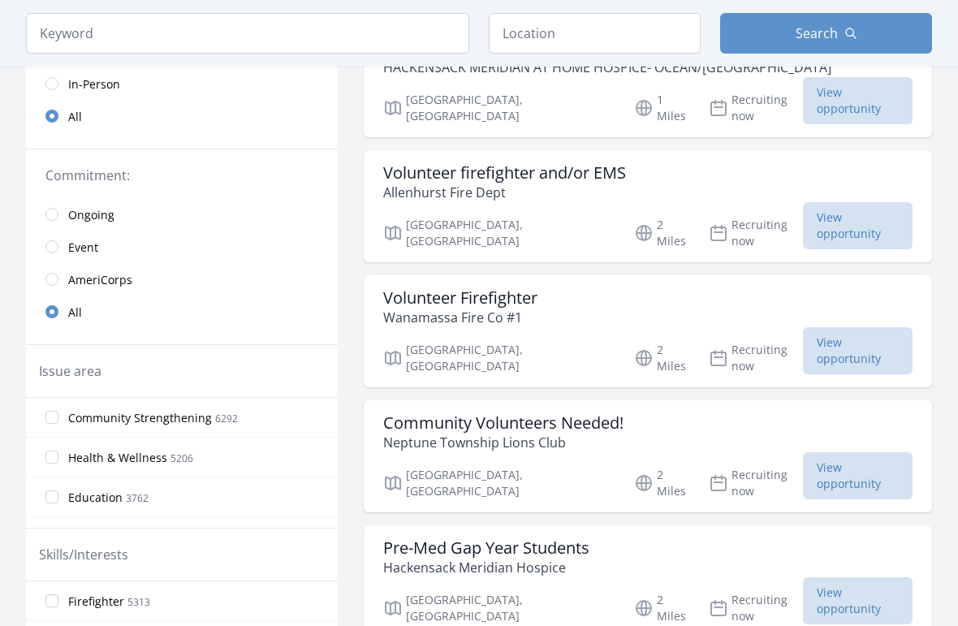
scroll to position [237, 0]
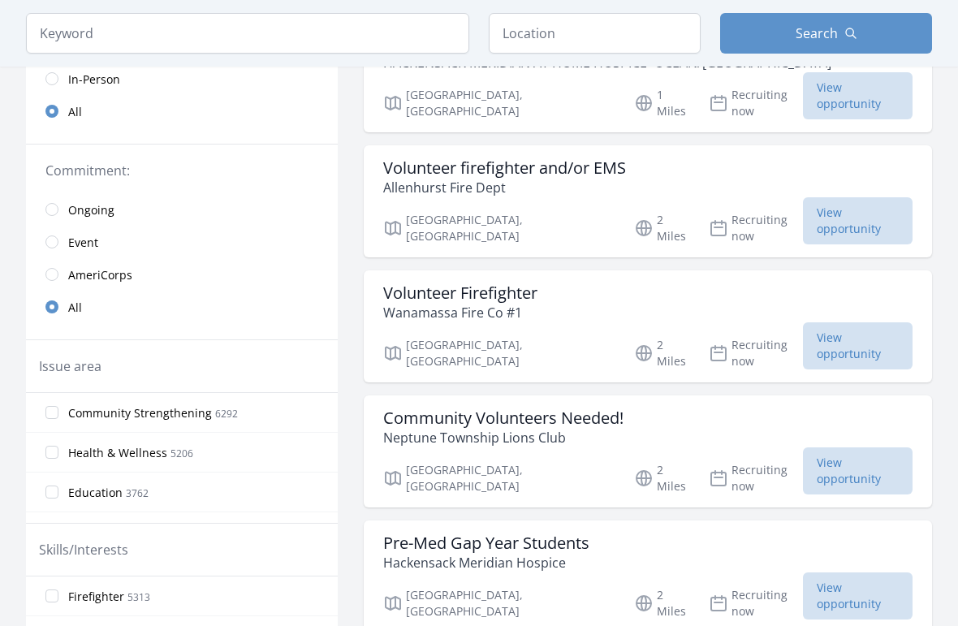
click at [668, 533] on div "Pre-Med Gap Year Students Hackensack Meridian Hospice" at bounding box center [647, 552] width 529 height 39
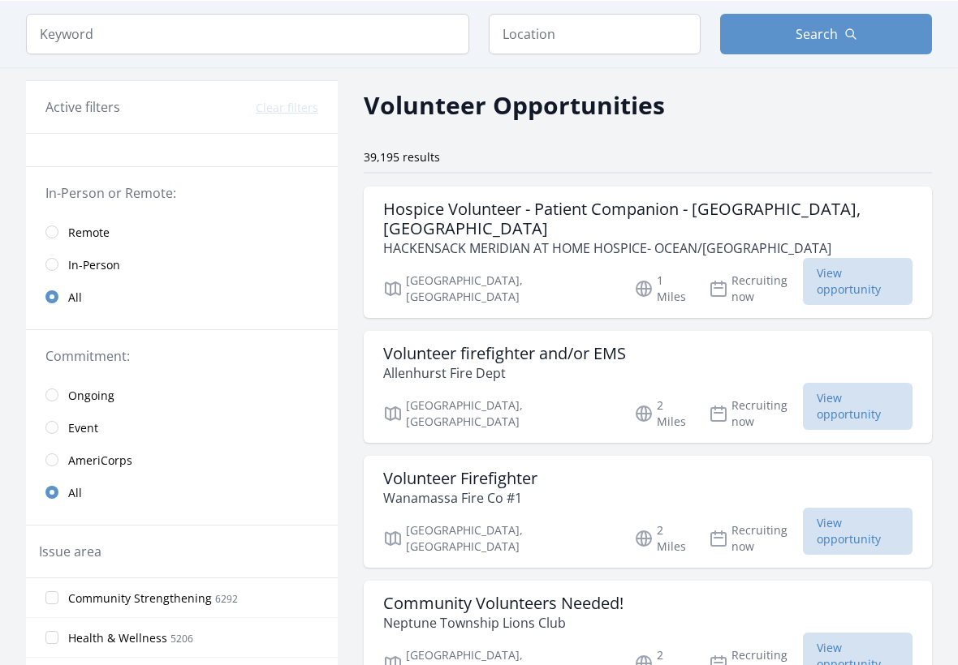
scroll to position [50, 0]
click at [711, 345] on div "Volunteer firefighter and/or EMS Allenhurst Fire Dept" at bounding box center [647, 364] width 529 height 39
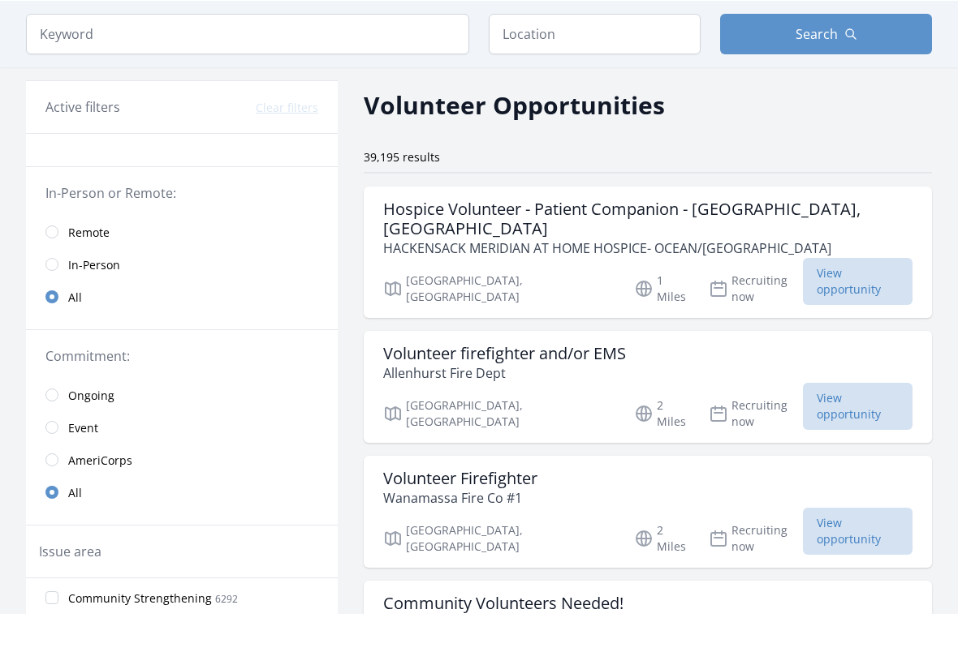
click at [769, 251] on h3 "Hospice Volunteer - Patient Companion - Ocean Grove, NJ" at bounding box center [647, 270] width 529 height 39
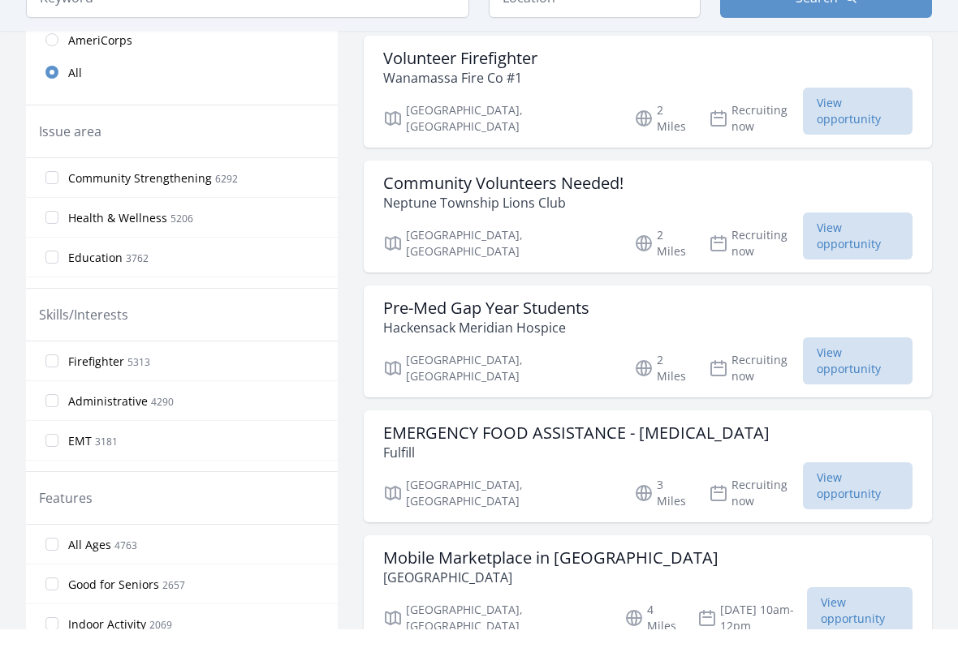
scroll to position [437, 0]
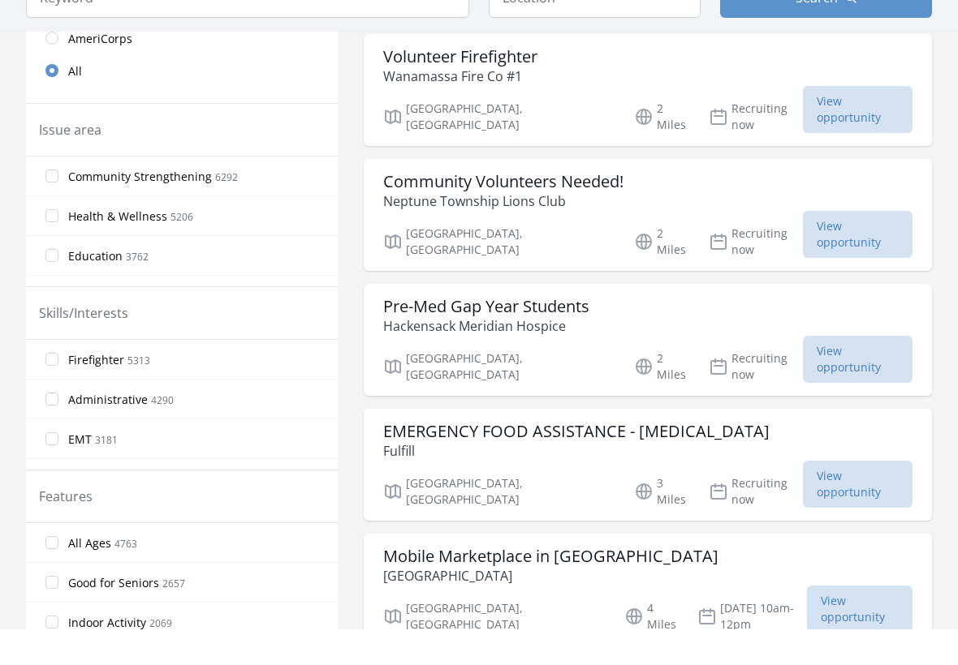
click at [721, 458] on div "EMERGENCY FOOD ASSISTANCE - COVID-19 Fulfill" at bounding box center [647, 477] width 529 height 39
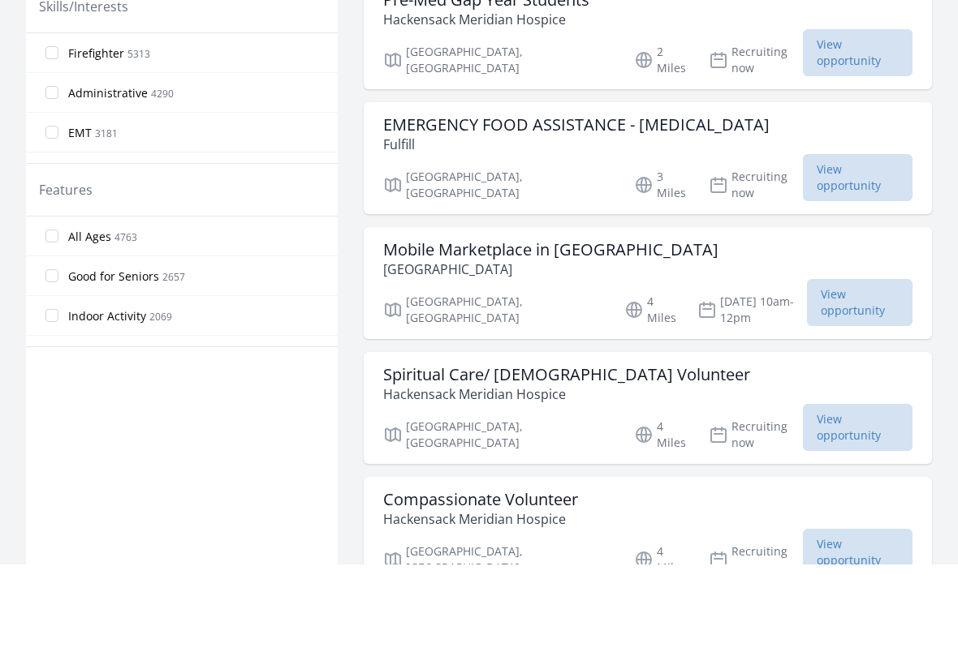
scroll to position [681, 0]
click at [638, 589] on div "Compassionate Volunteer Hackensack Meridian Hospice" at bounding box center [647, 608] width 529 height 39
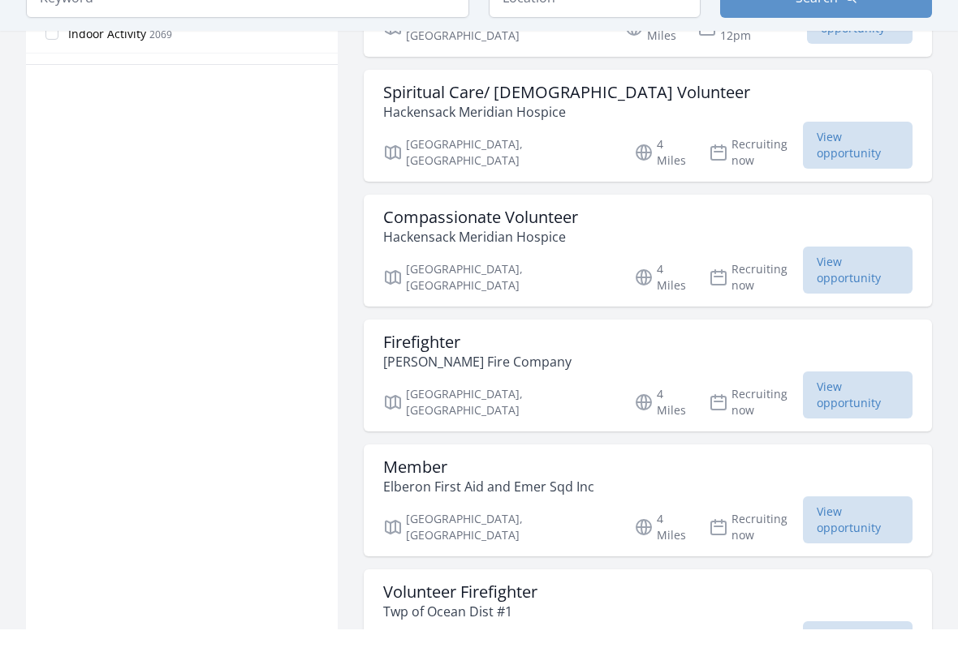
scroll to position [1036, 0]
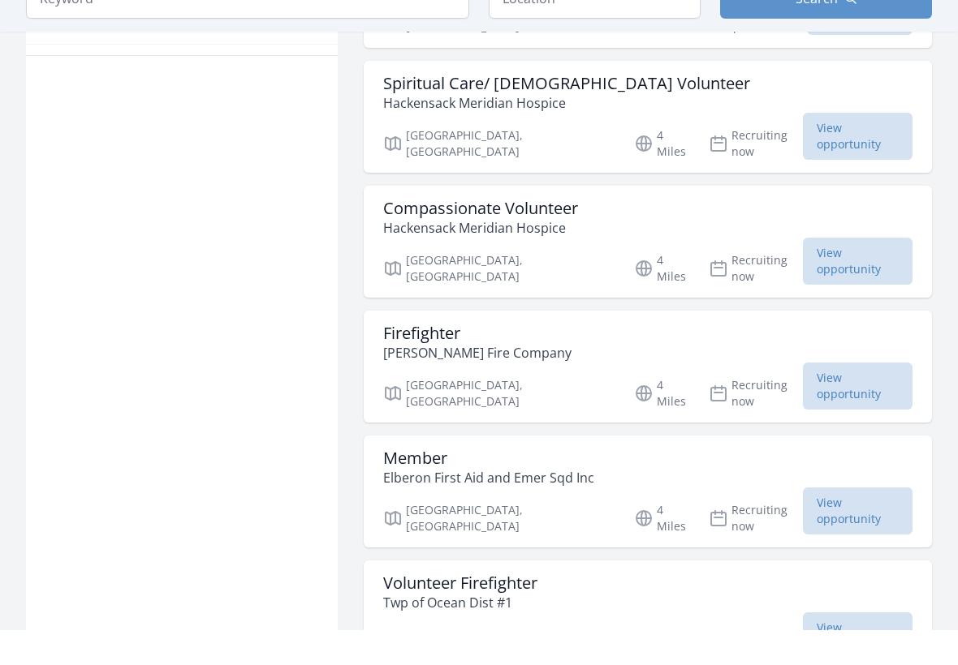
click at [701, 484] on div "Member Elberon First Aid and Emer Sqd Inc" at bounding box center [647, 503] width 529 height 39
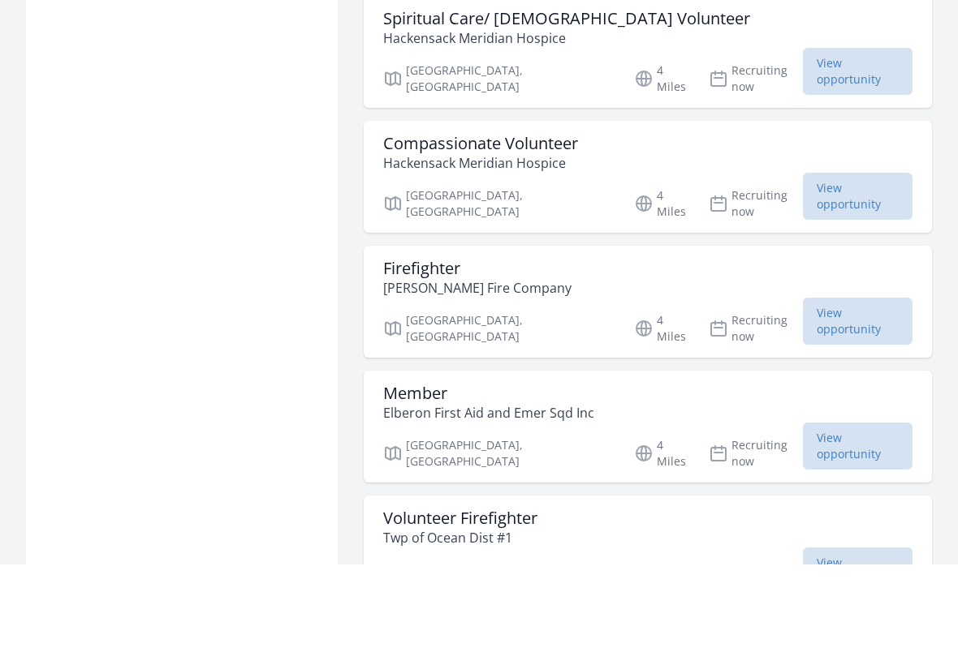
click at [711, 484] on div "Member Elberon First Aid and Emer Sqd Inc" at bounding box center [647, 503] width 529 height 39
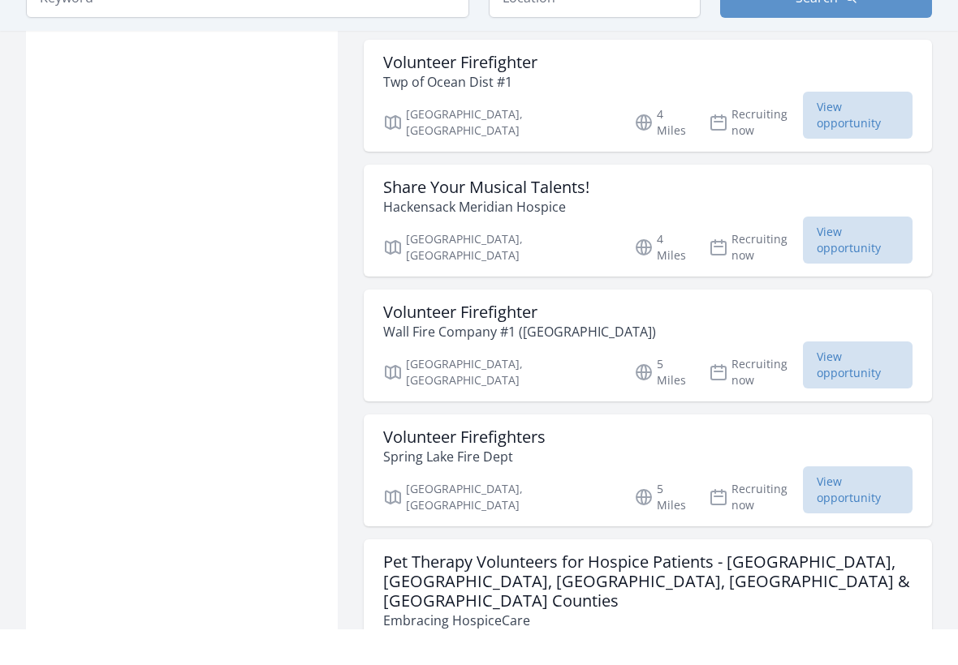
scroll to position [1698, 0]
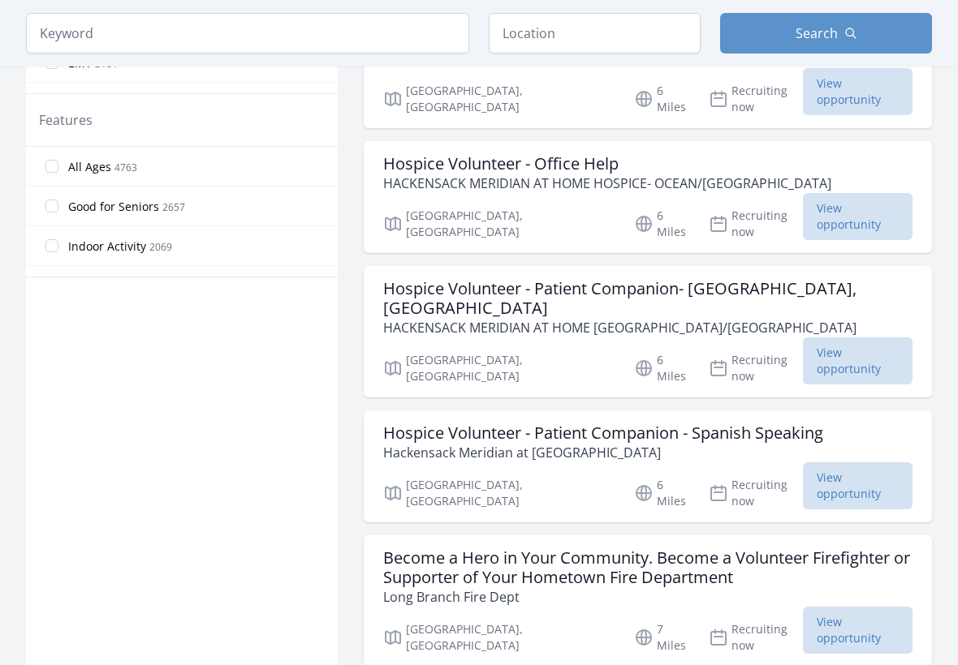
scroll to position [840, 0]
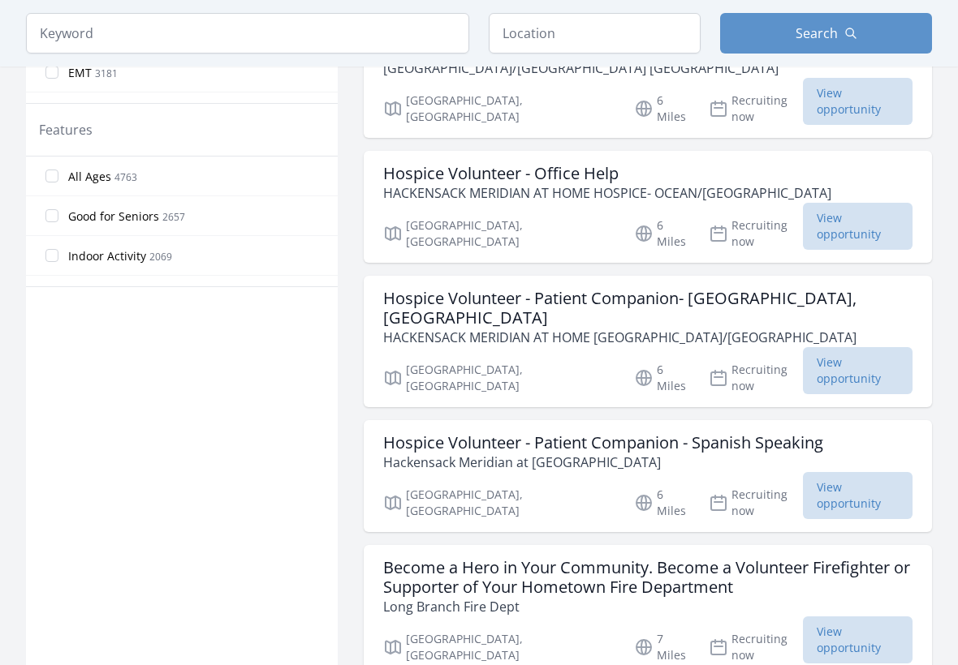
click at [720, 558] on h3 "Become a Hero in Your Community. Become a Volunteer Firefighter or Supporter of…" at bounding box center [647, 577] width 529 height 39
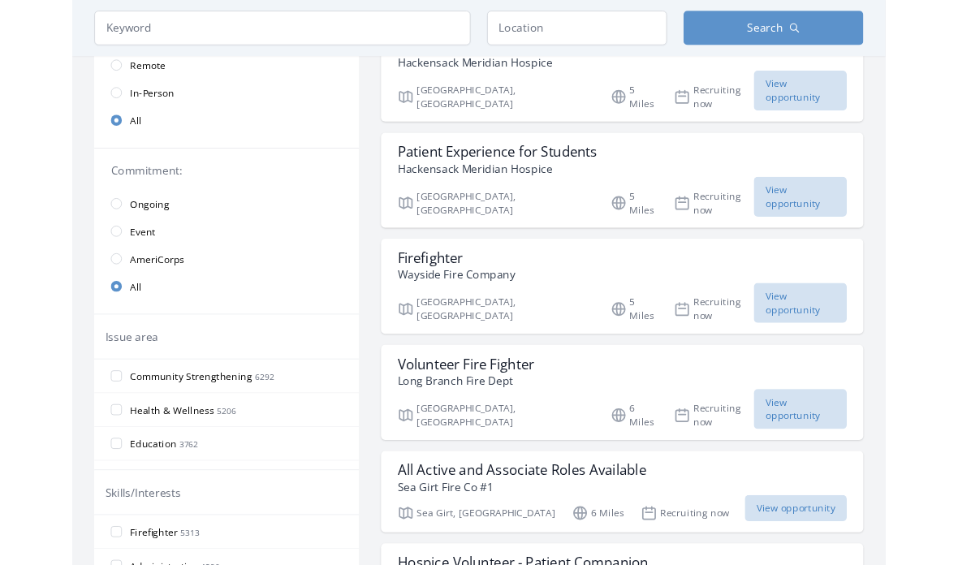
scroll to position [0, 0]
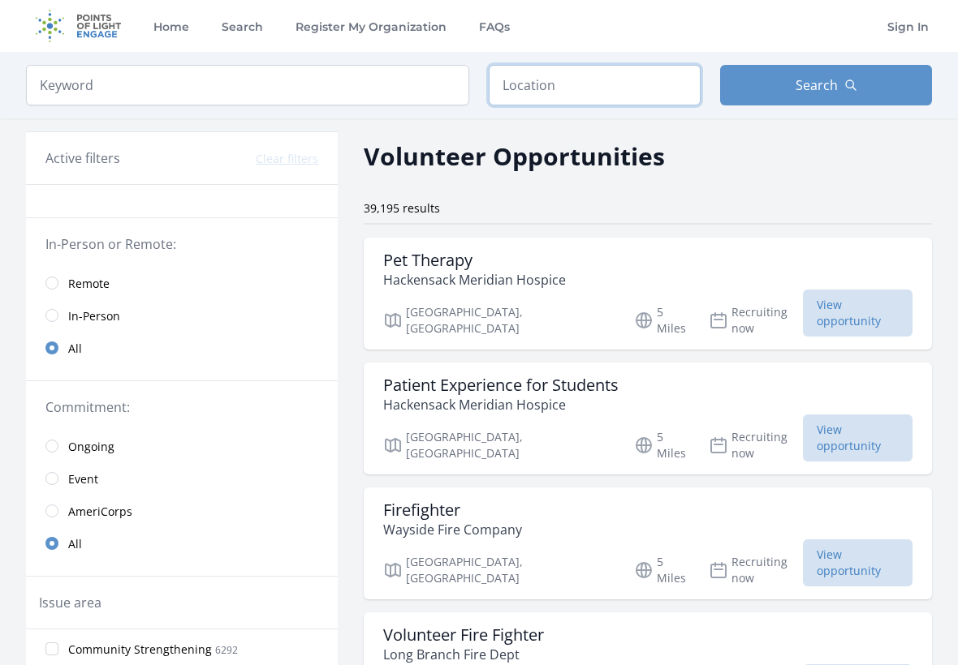
click at [639, 99] on input "text" at bounding box center [595, 85] width 212 height 41
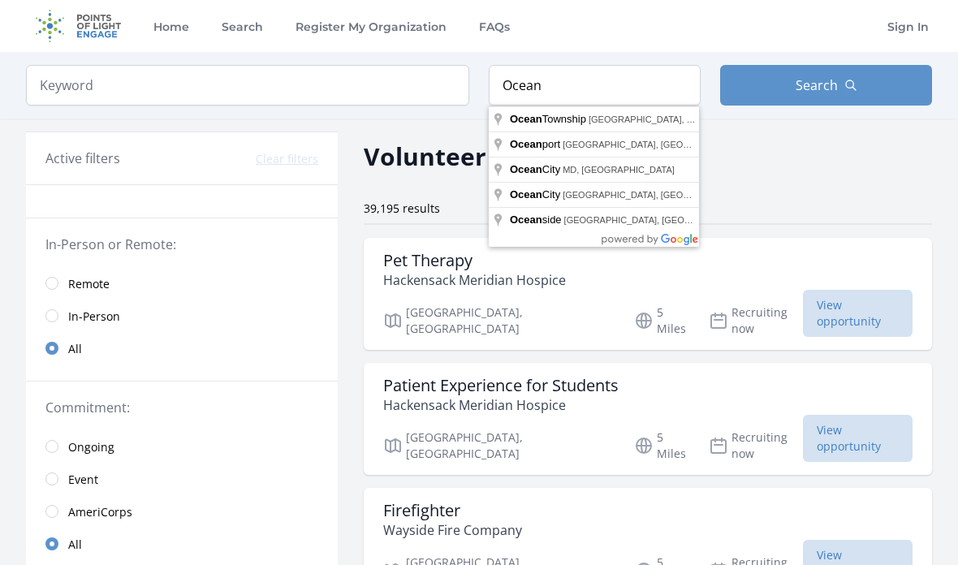
type input "Ocean Township, NJ, USA"
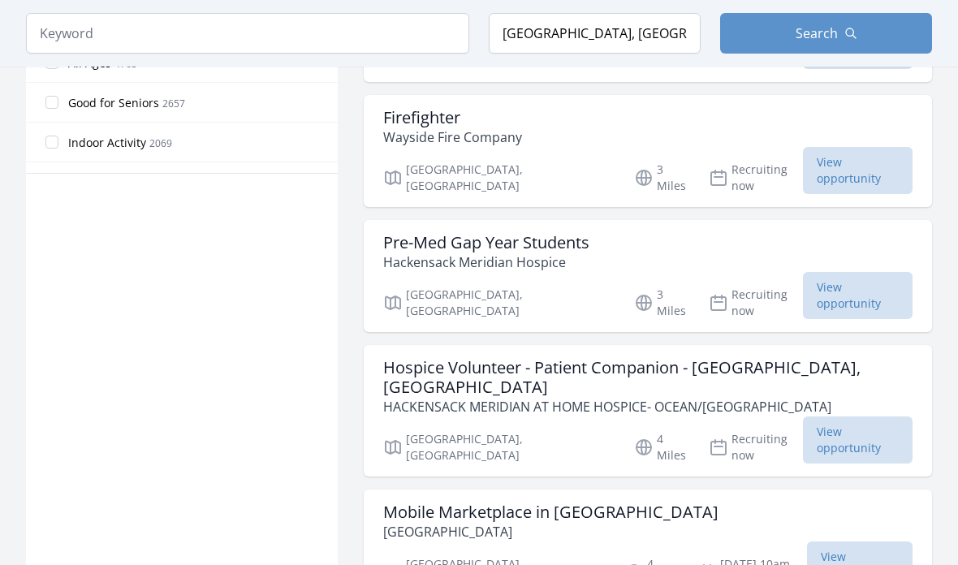
scroll to position [994, 0]
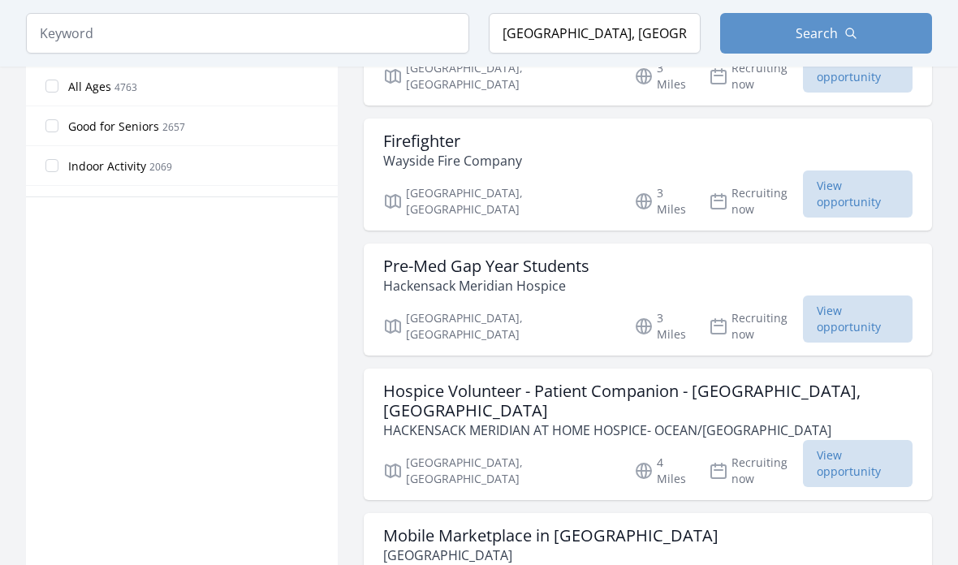
click at [699, 526] on div "Mobile Marketplace in Monmouth Jersey Shore Dream Center" at bounding box center [647, 545] width 529 height 39
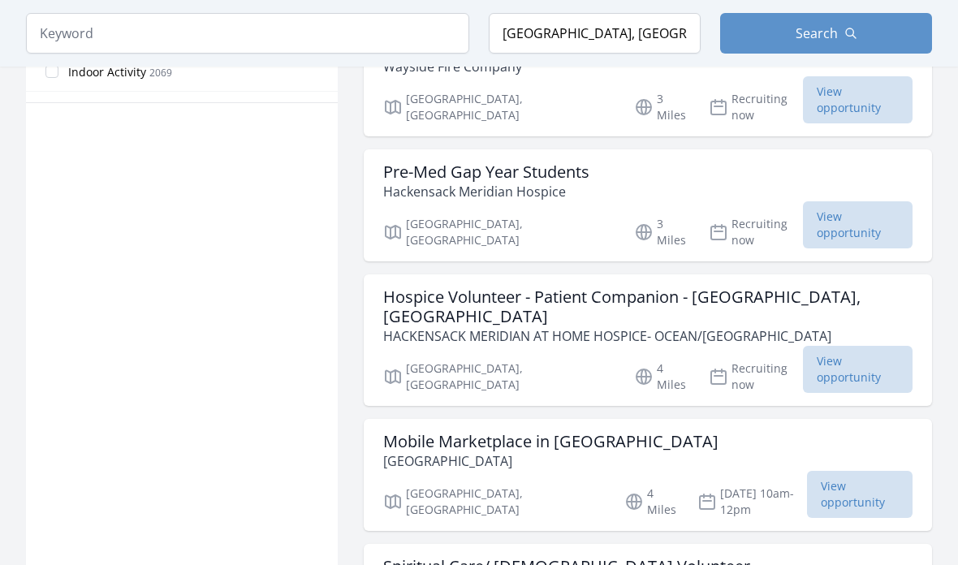
scroll to position [1100, 0]
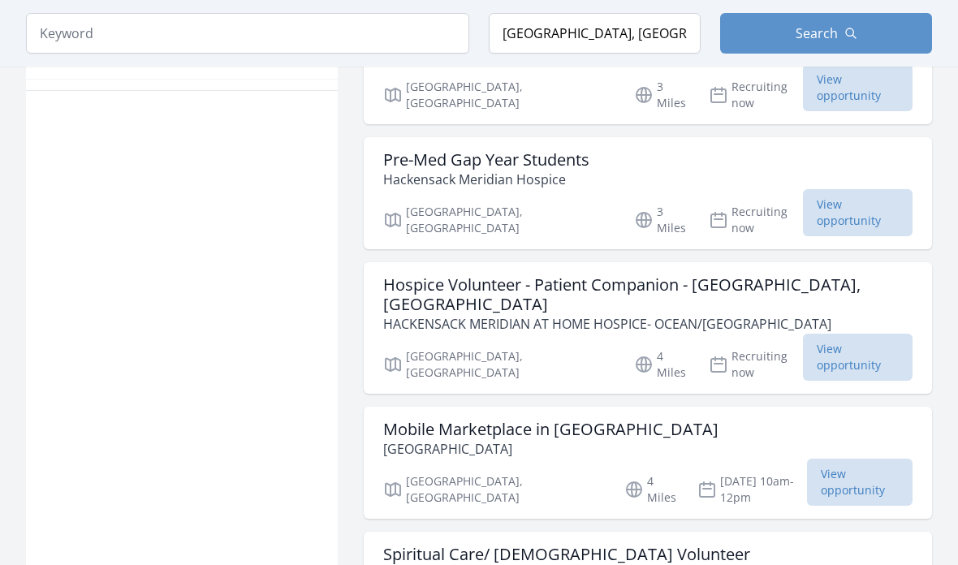
click at [710, 545] on div "Spiritual Care/ Eucharistic Volunteer Hackensack Meridian Hospice" at bounding box center [647, 564] width 529 height 39
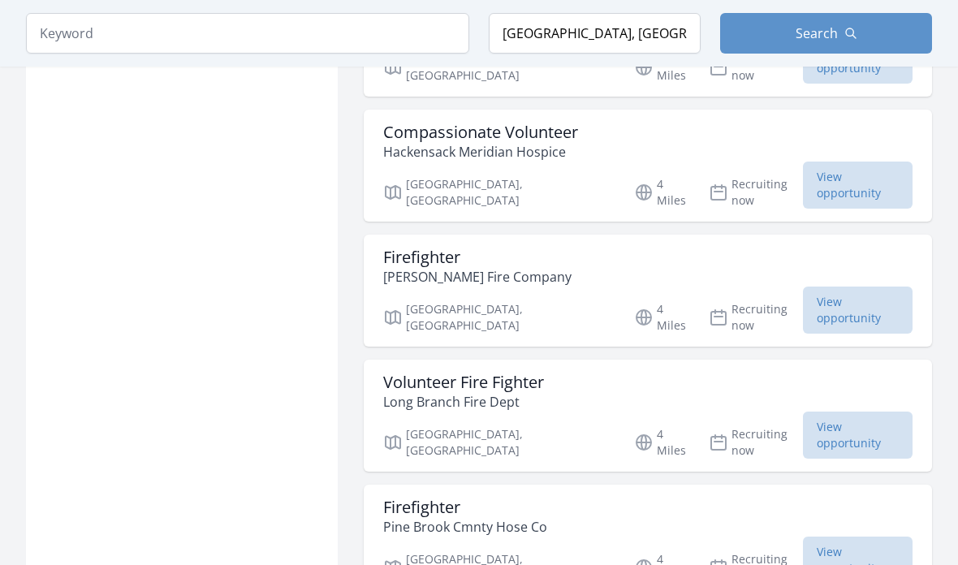
scroll to position [1648, 0]
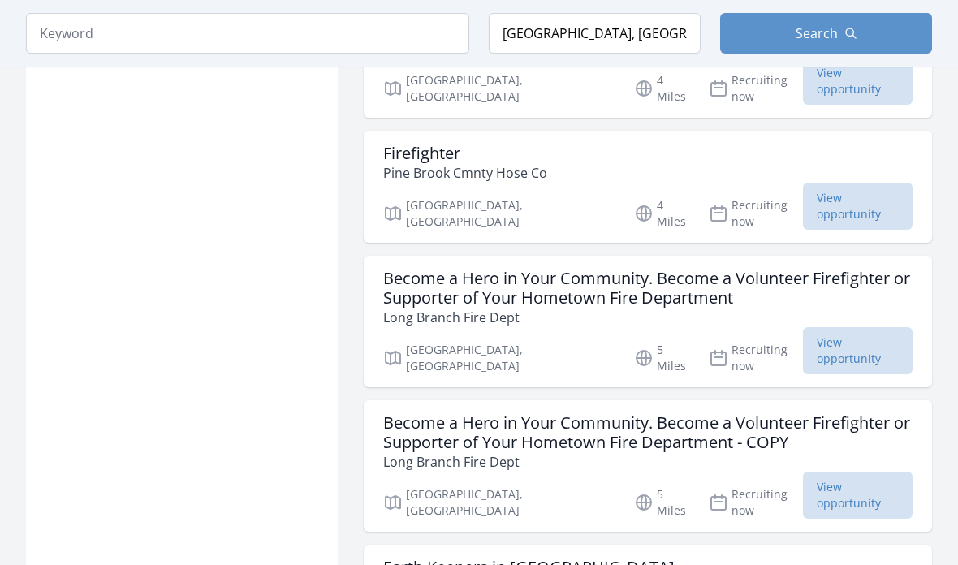
scroll to position [2066, 0]
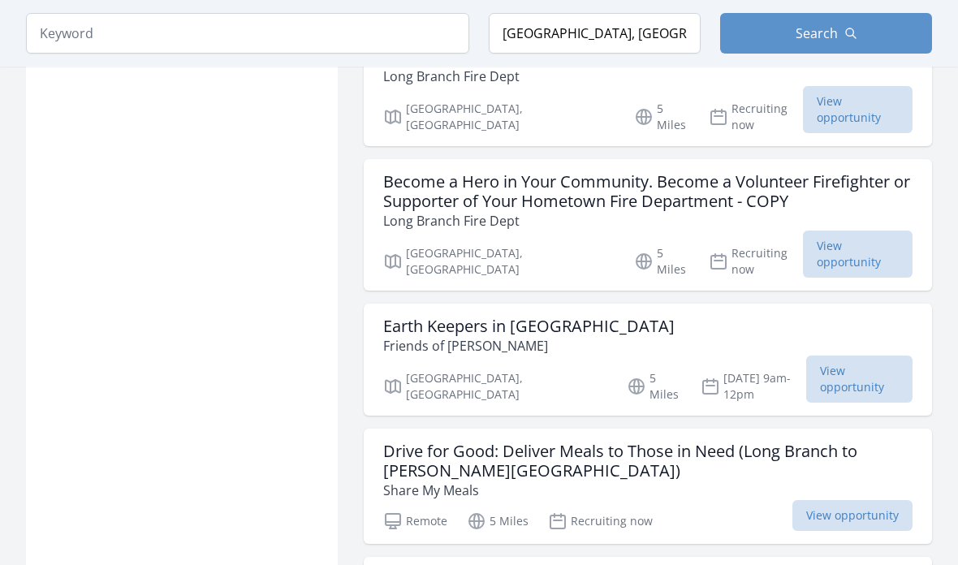
scroll to position [2282, 0]
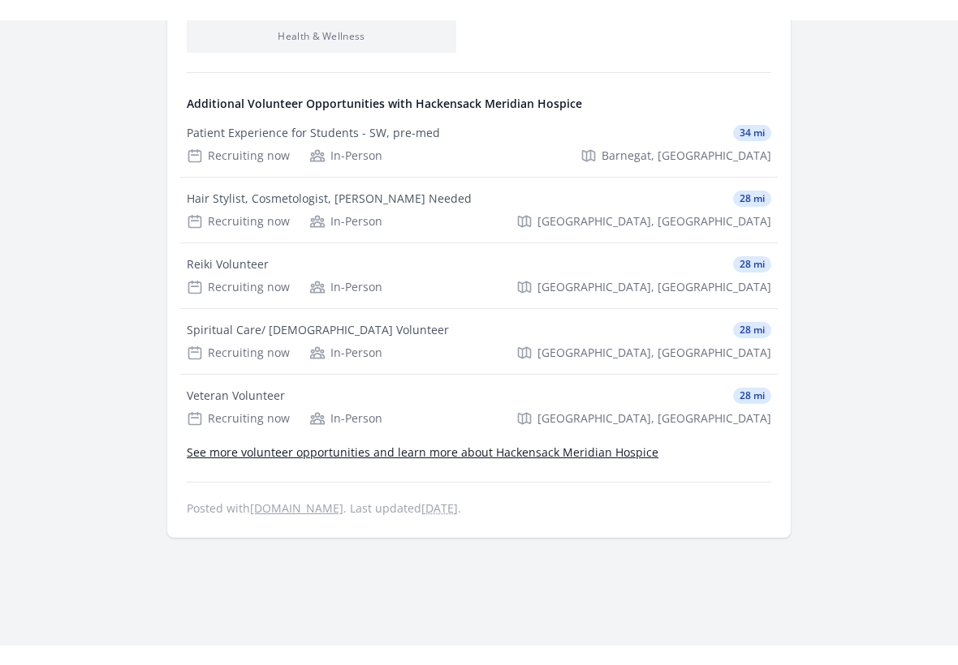
scroll to position [811, 0]
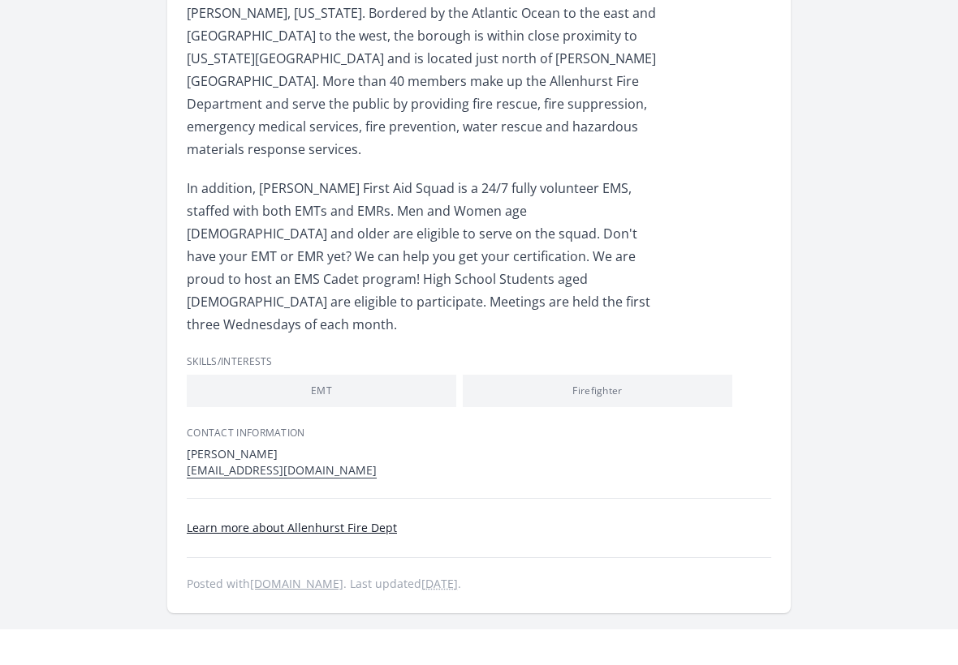
scroll to position [788, 0]
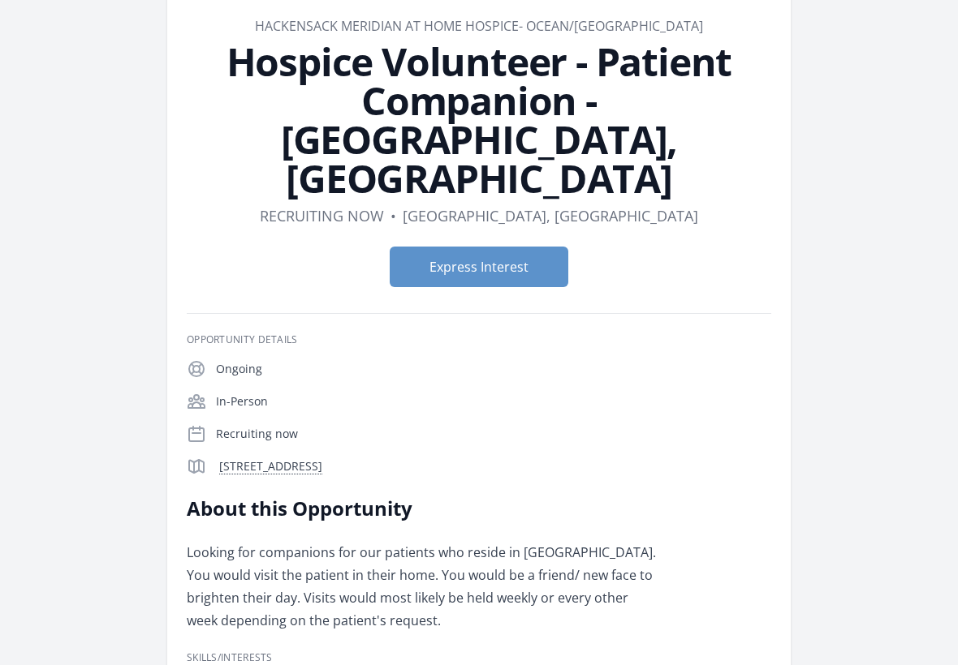
scroll to position [45, 0]
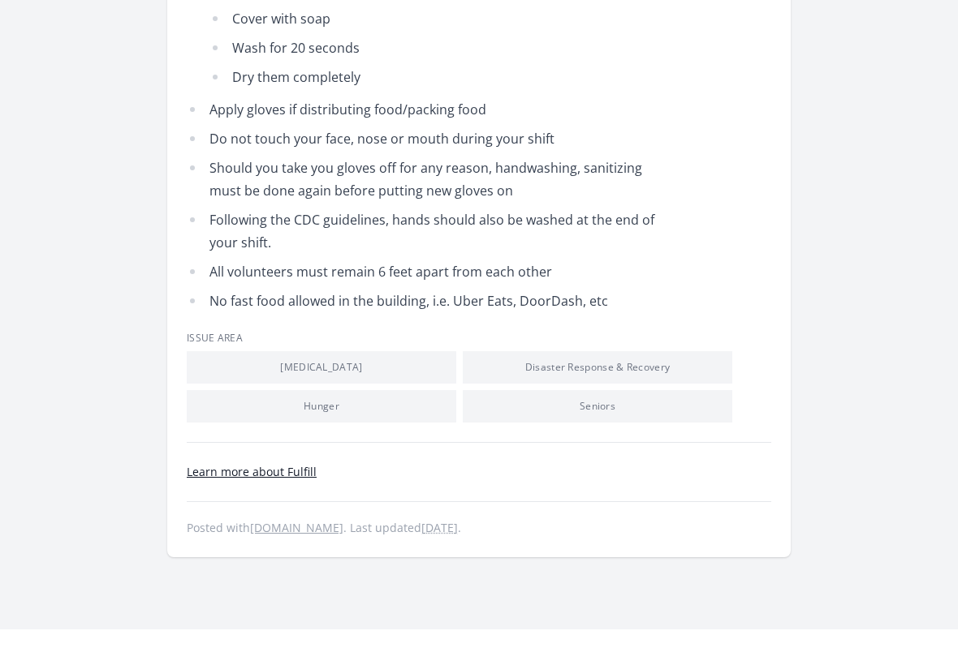
scroll to position [1068, 0]
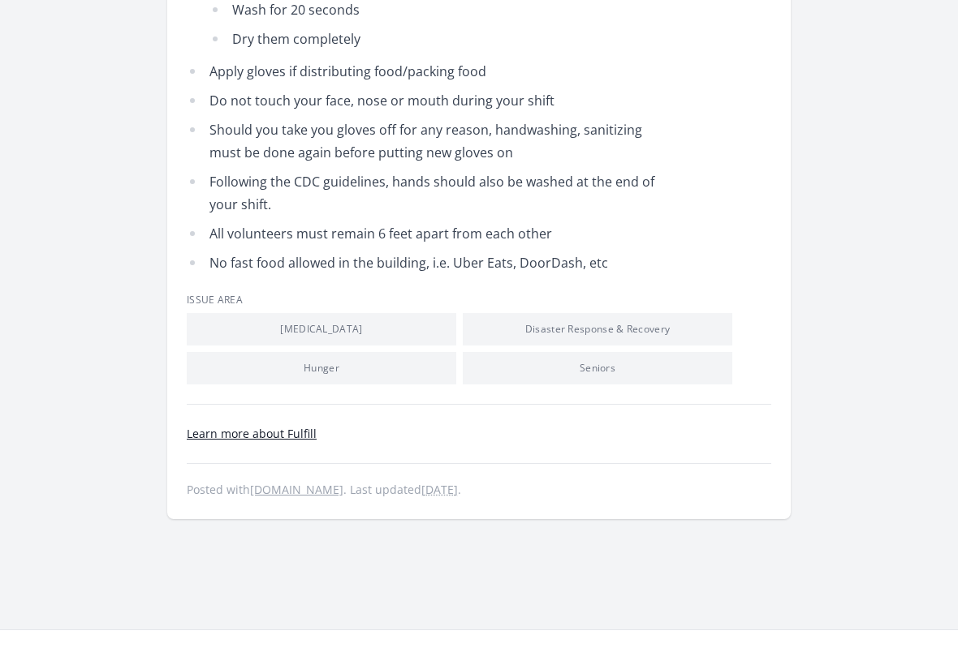
click at [226, 454] on footer "Learn more about Fulfill Posted with [DOMAIN_NAME] . Last updated [DATE] ." at bounding box center [479, 491] width 584 height 75
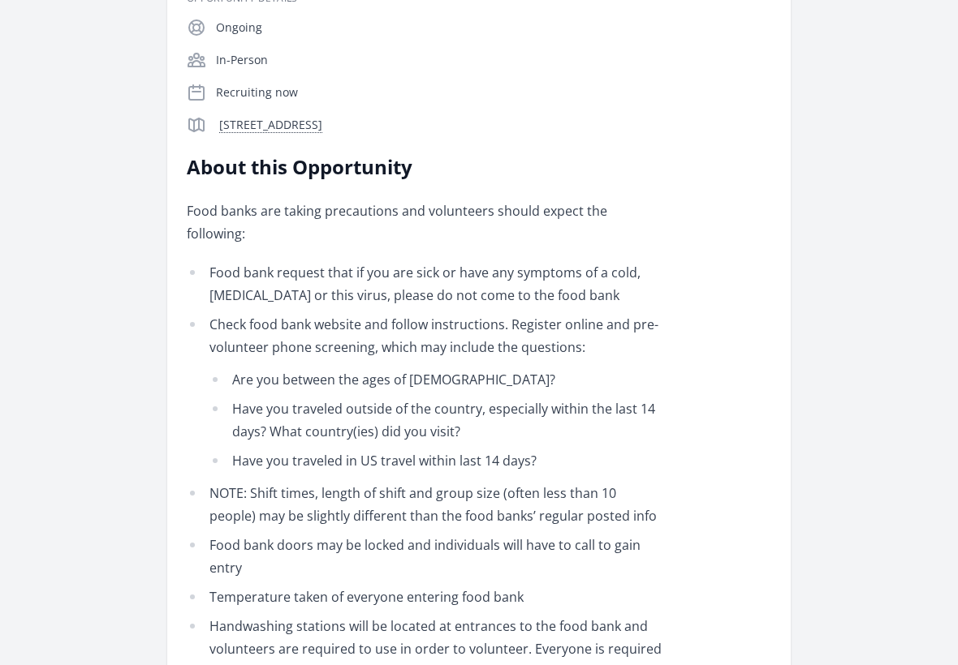
scroll to position [230, 0]
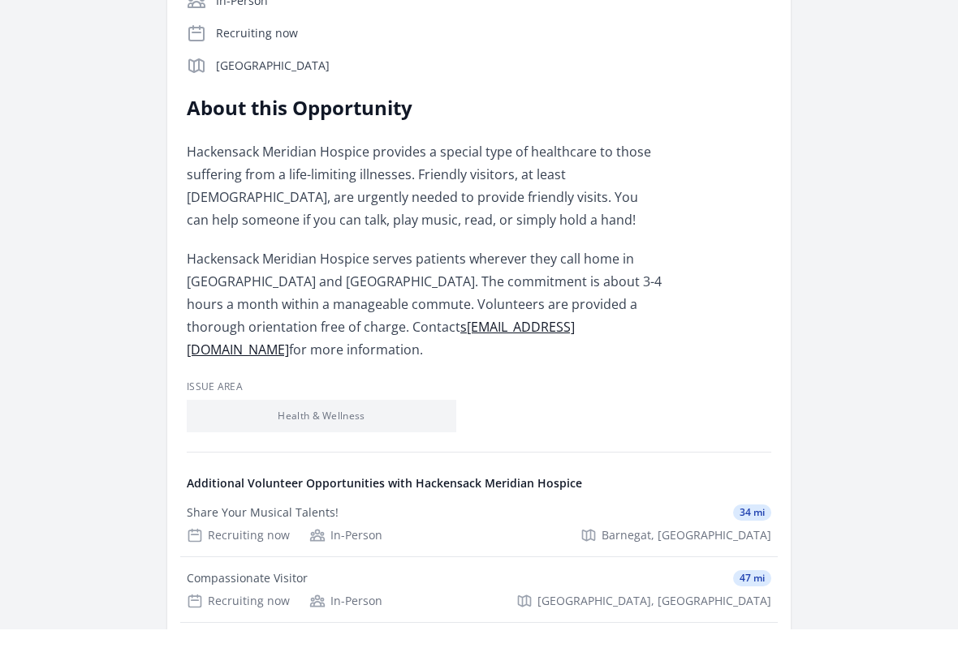
scroll to position [398, 0]
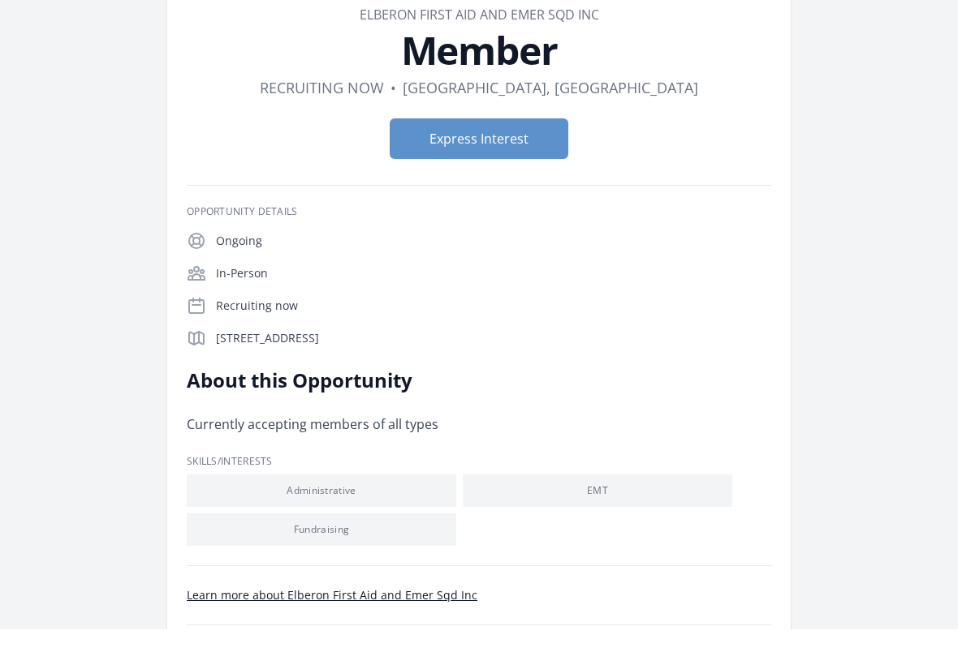
scroll to position [134, 0]
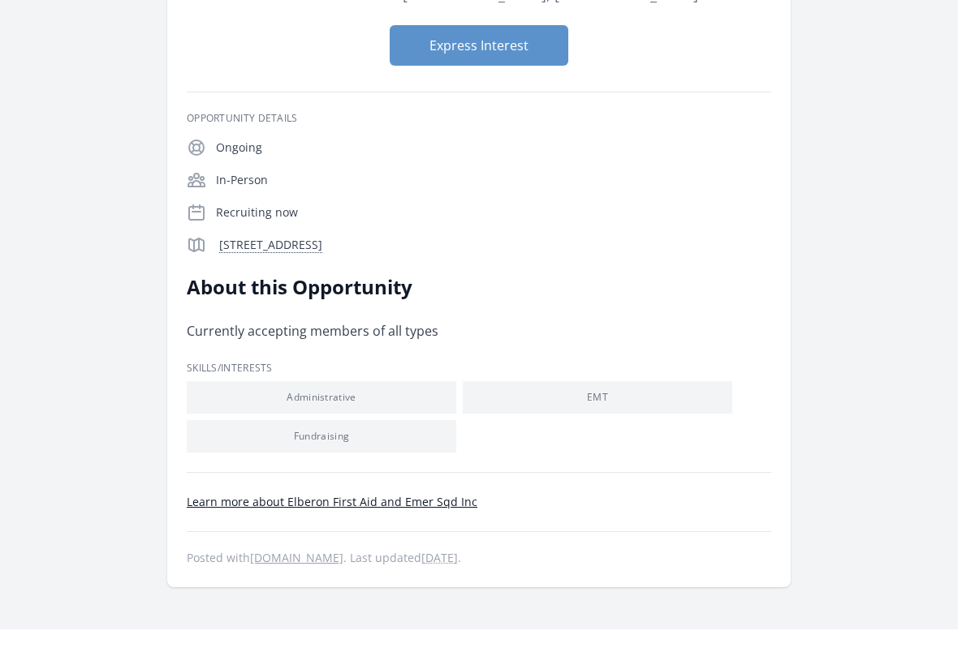
scroll to position [155, 0]
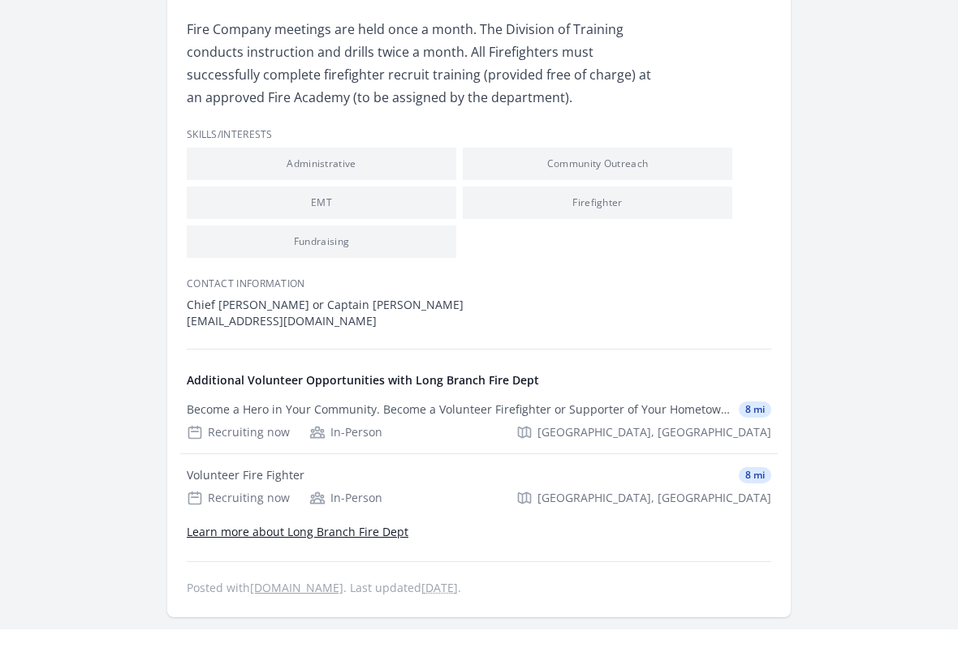
scroll to position [1020, 0]
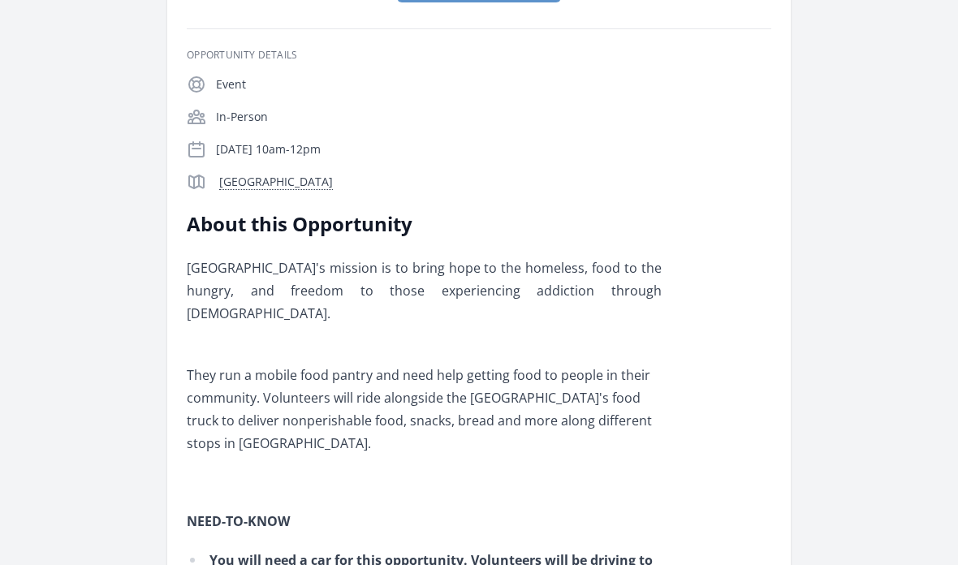
scroll to position [443, 0]
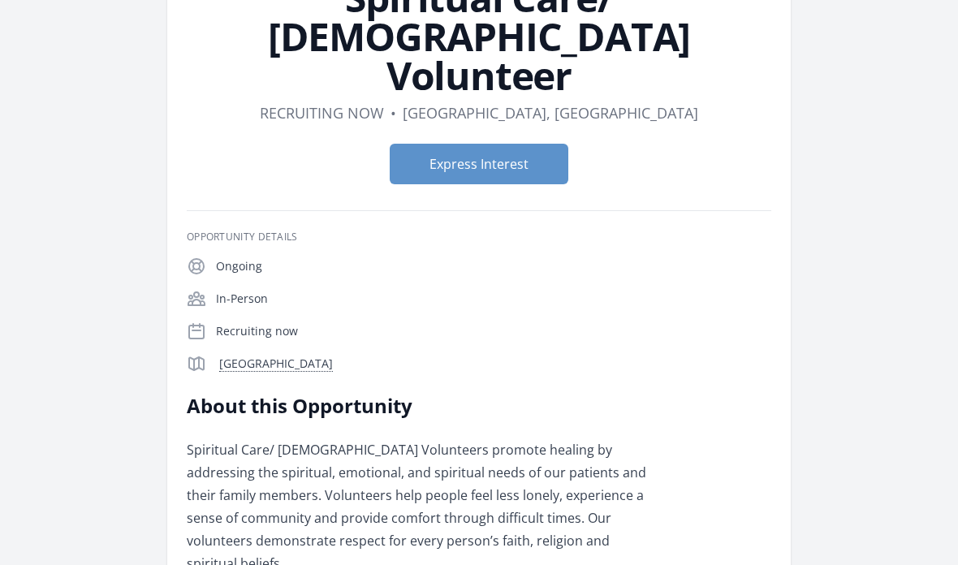
scroll to position [278, 0]
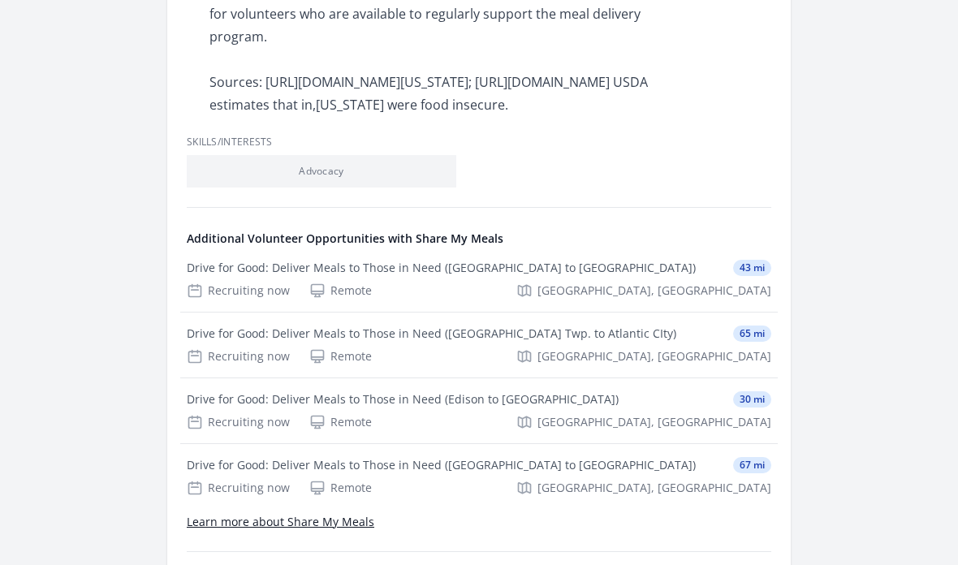
scroll to position [1464, 0]
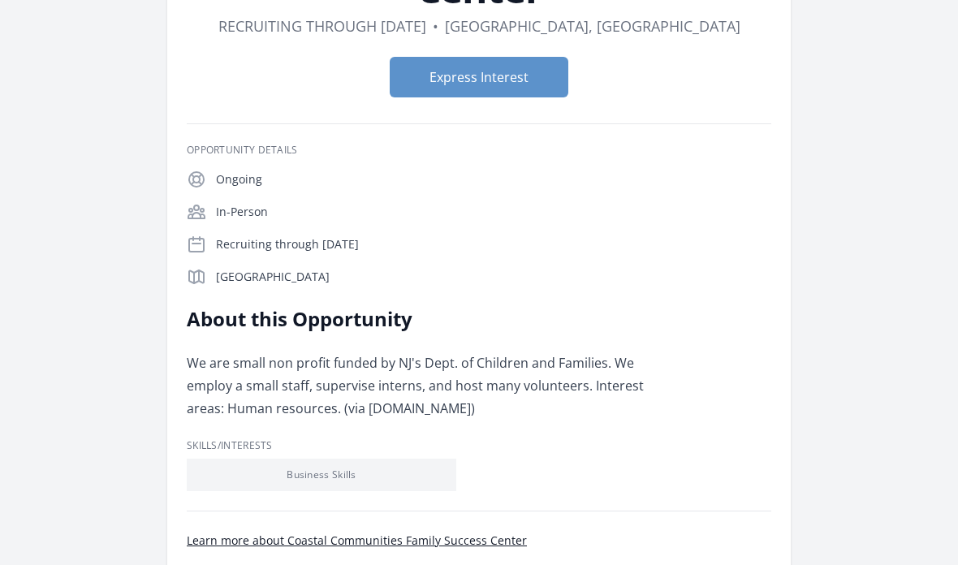
scroll to position [213, 0]
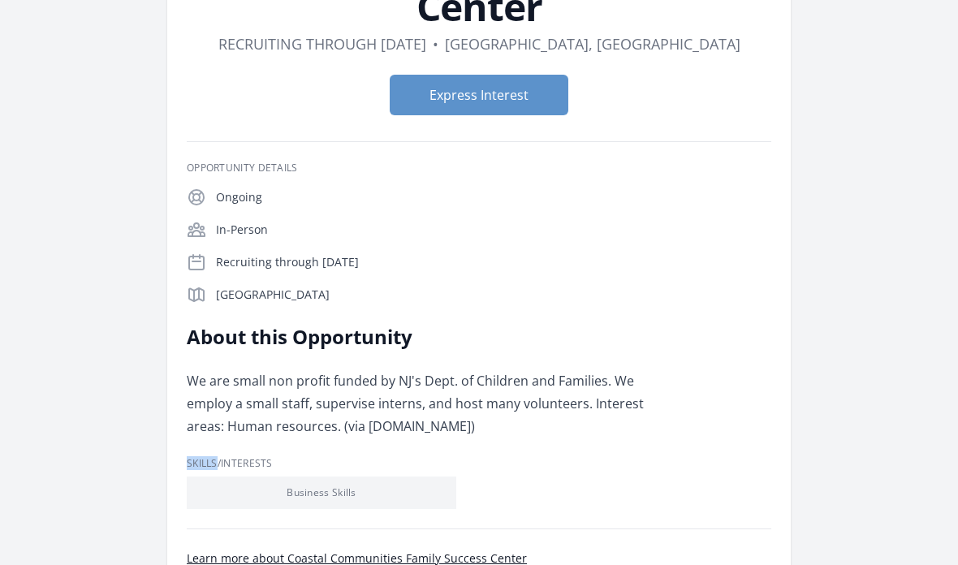
click at [606, 391] on p "We are small non profit funded by NJ's Dept. of Children and Families. We emplo…" at bounding box center [424, 404] width 475 height 68
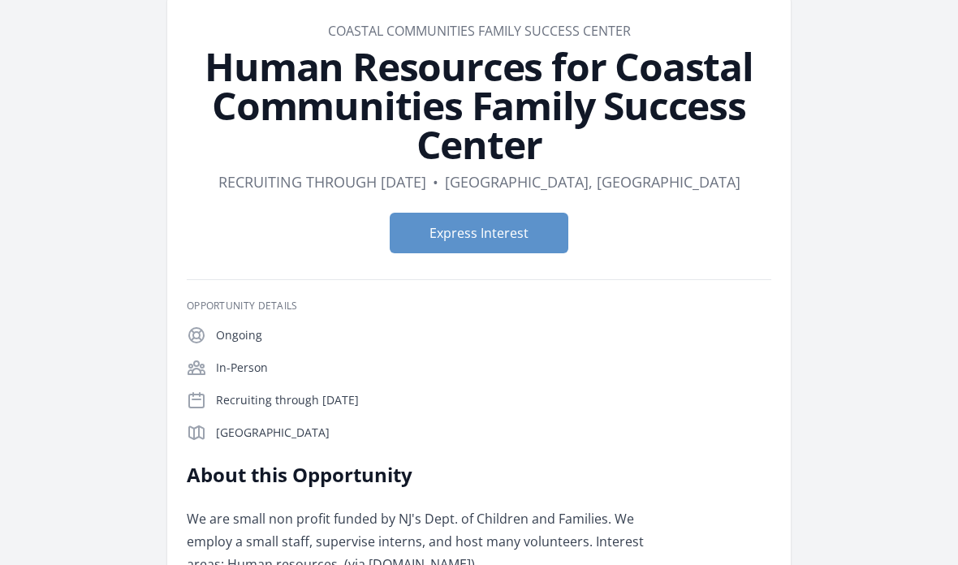
scroll to position [76, 0]
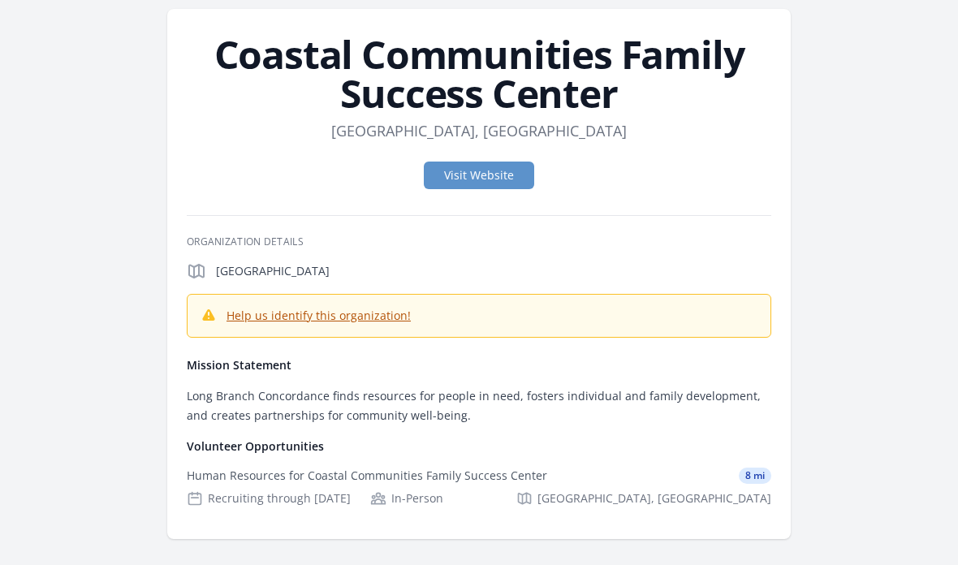
scroll to position [77, 0]
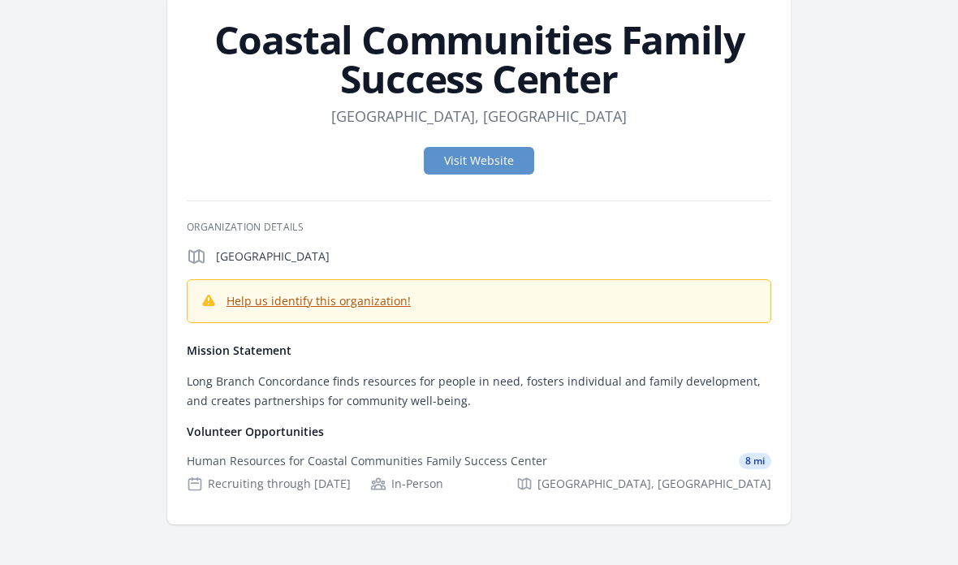
click at [513, 147] on link "Visit Website" at bounding box center [479, 161] width 110 height 28
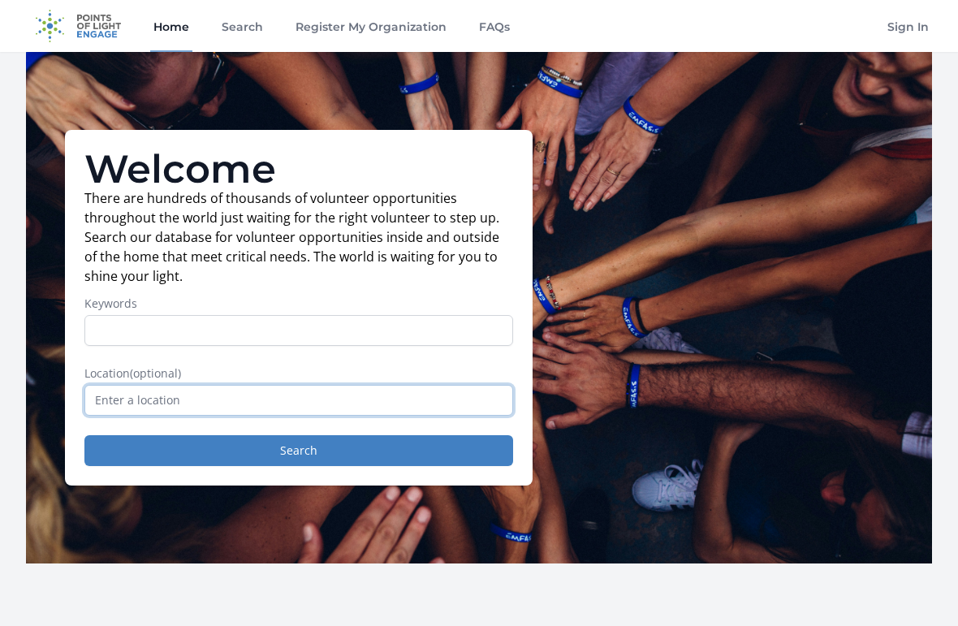
click at [130, 404] on input "text" at bounding box center [298, 400] width 428 height 31
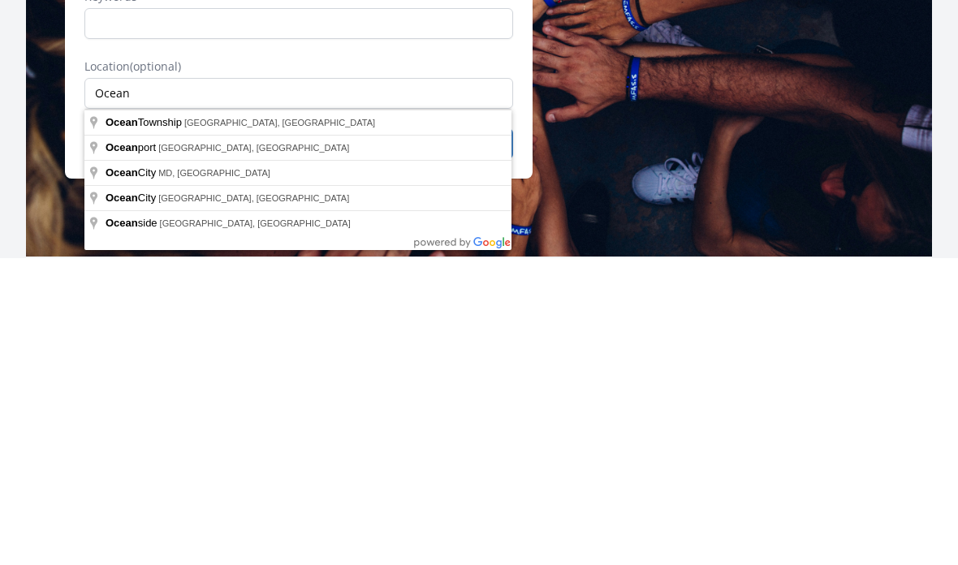
type input "Ocean Township, NJ, USA"
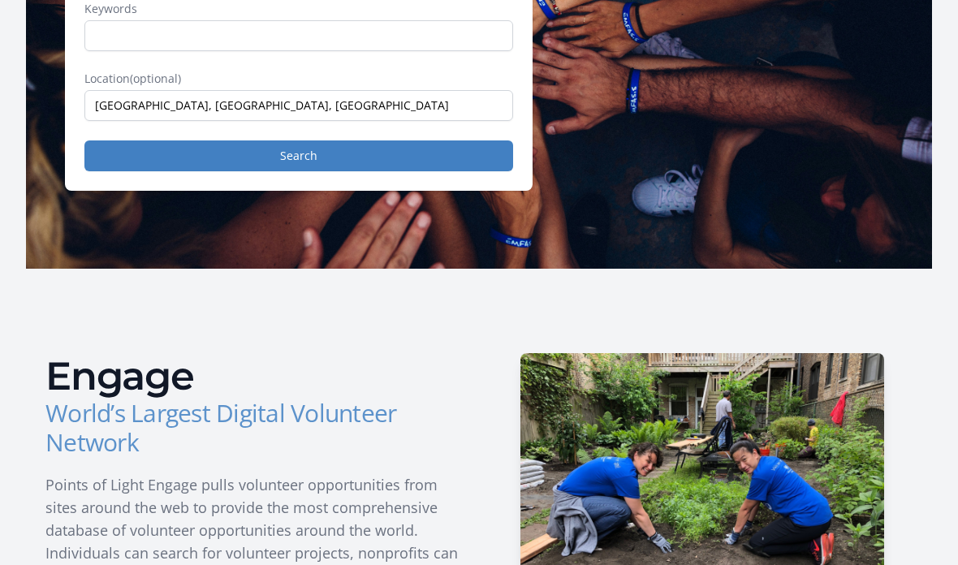
scroll to position [260, 0]
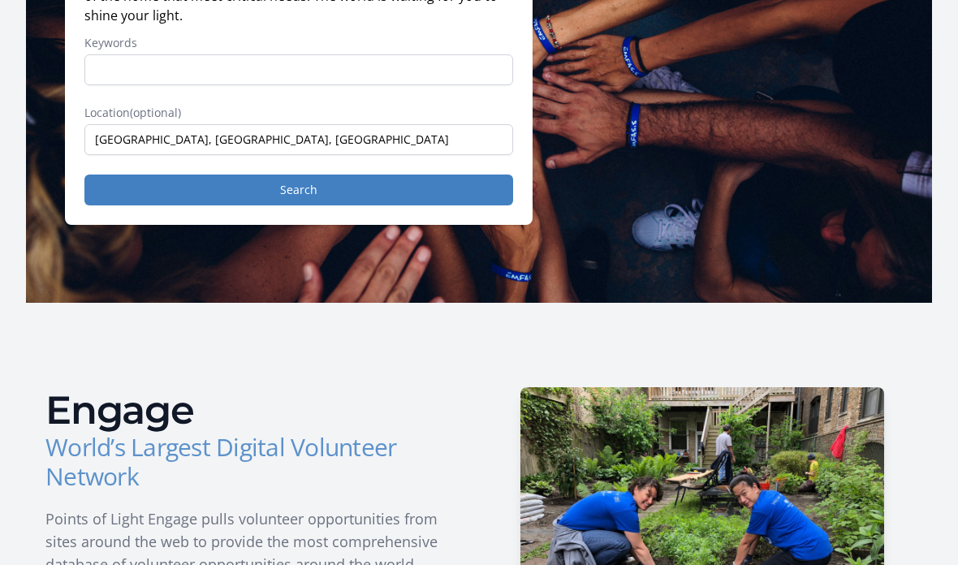
click at [131, 179] on button "Search" at bounding box center [298, 190] width 428 height 31
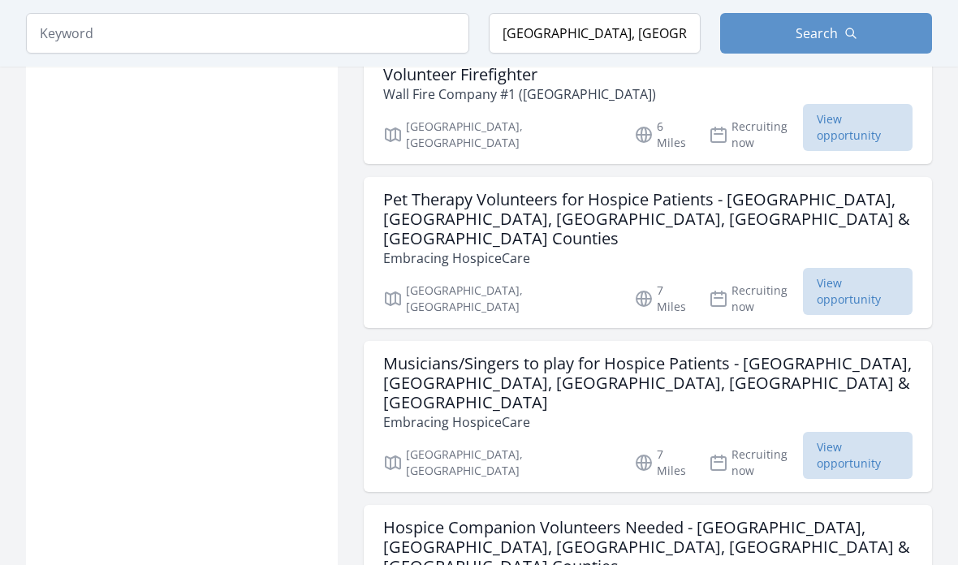
scroll to position [3786, 0]
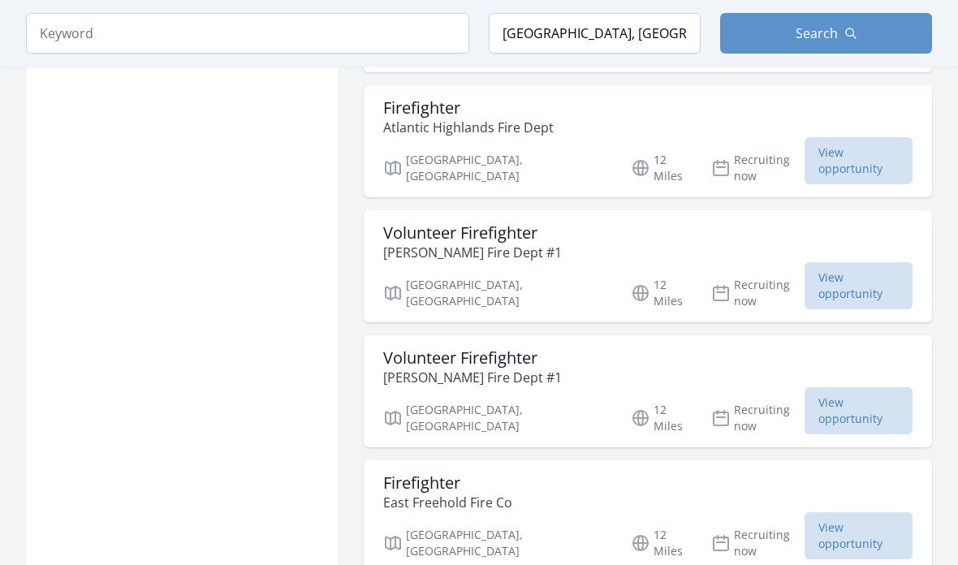
scroll to position [6144, 0]
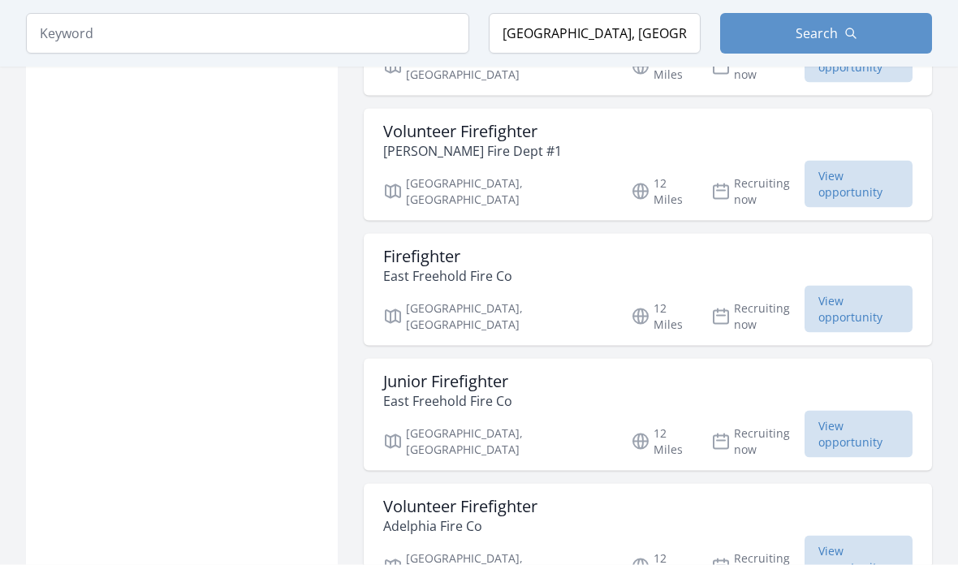
scroll to position [6369, 0]
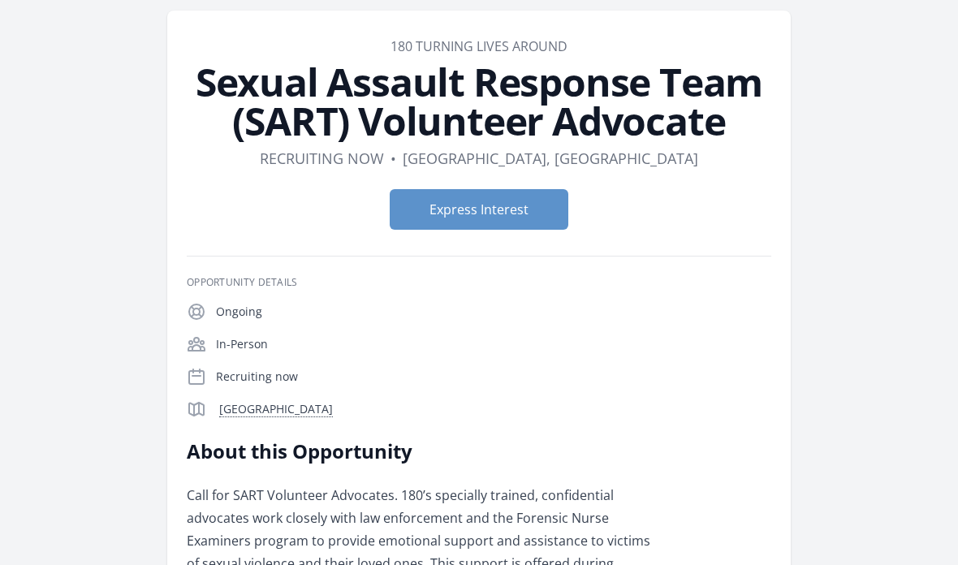
scroll to position [60, 0]
click at [551, 190] on button "Express Interest" at bounding box center [479, 210] width 179 height 41
